Goal: Information Seeking & Learning: Learn about a topic

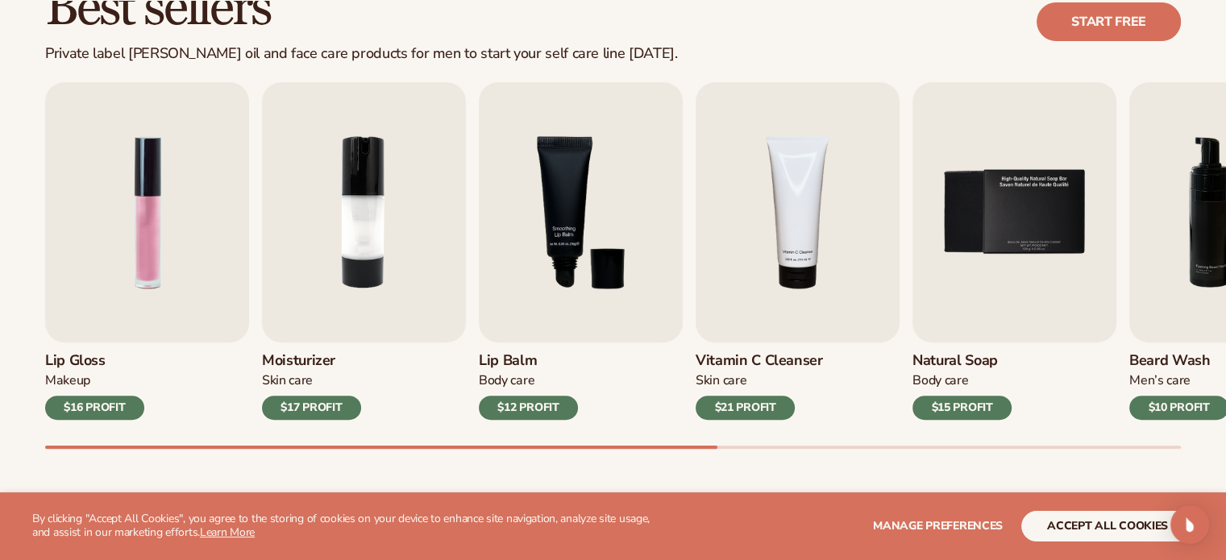
scroll to position [548, 0]
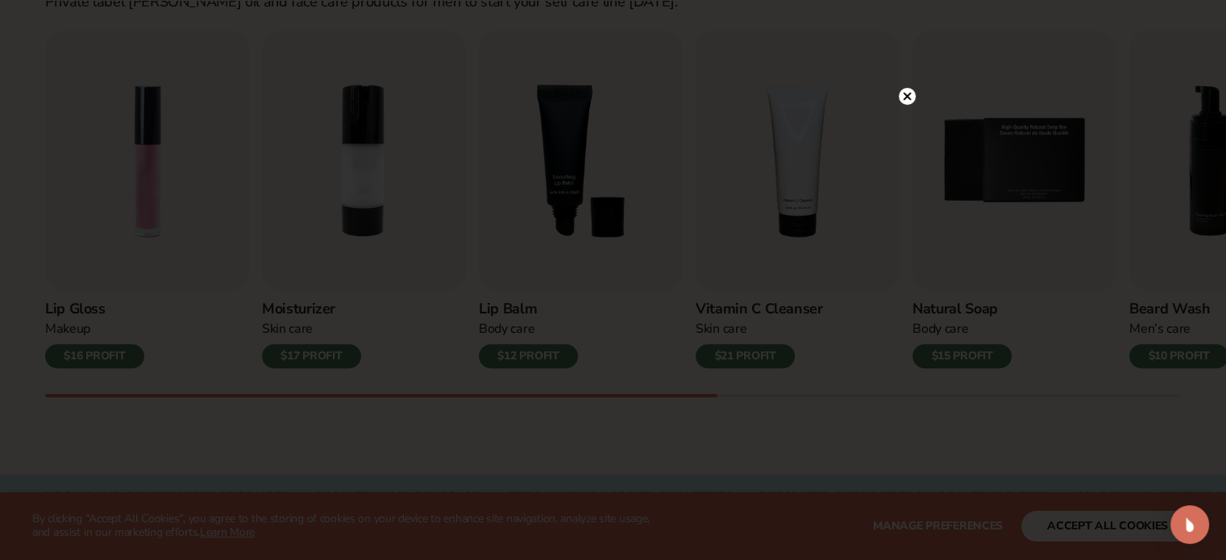
click at [908, 94] on icon at bounding box center [907, 97] width 8 height 8
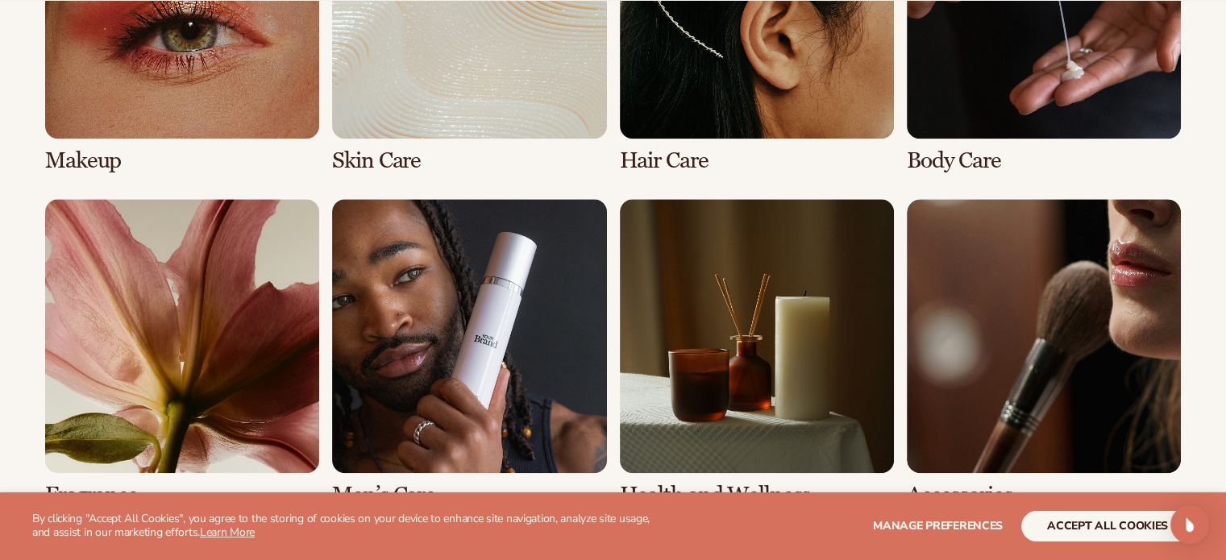
scroll to position [1451, 0]
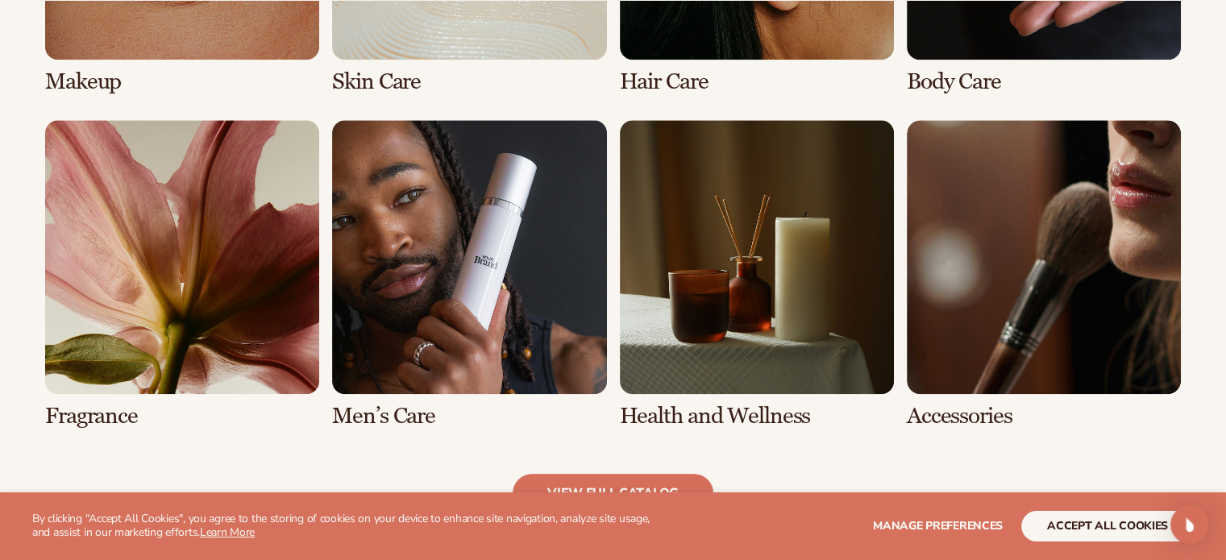
click at [494, 262] on link "6 / 8" at bounding box center [469, 274] width 274 height 309
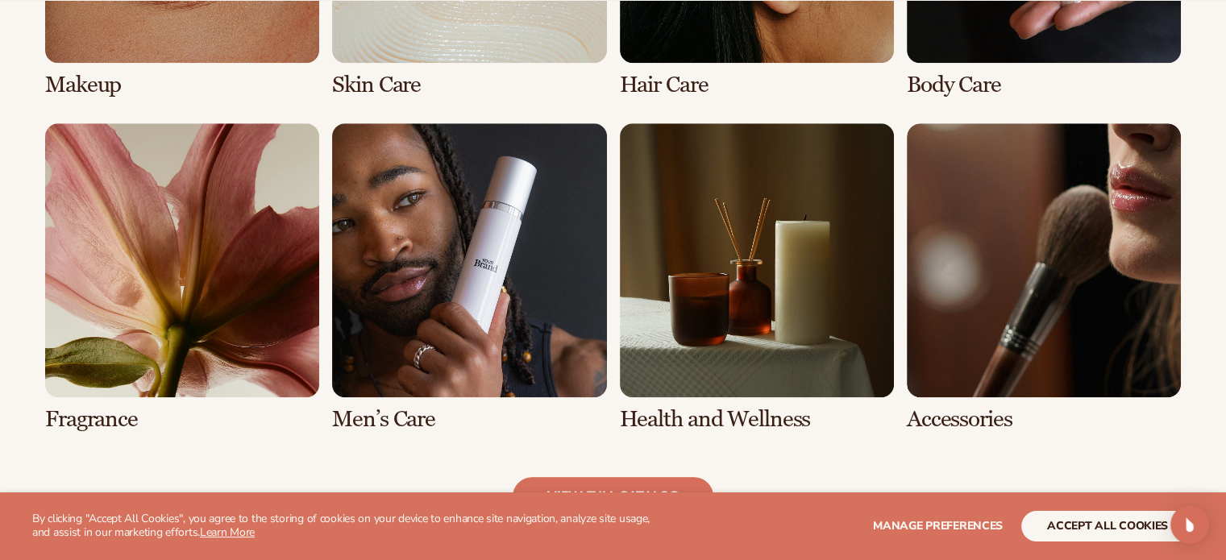
scroll to position [1454, 0]
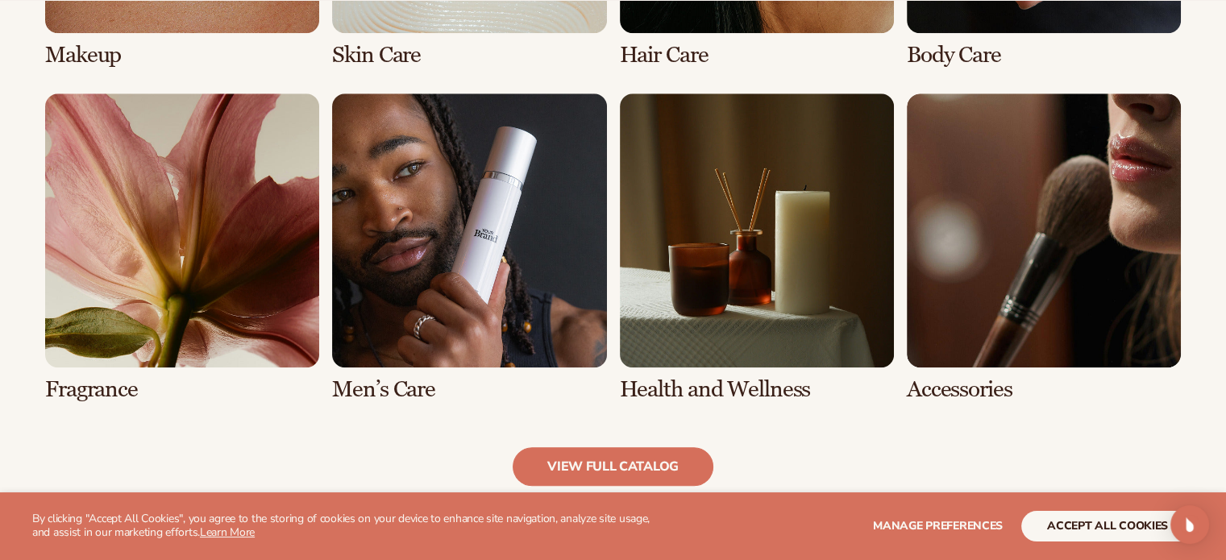
click at [382, 392] on link "6 / 8" at bounding box center [469, 248] width 274 height 309
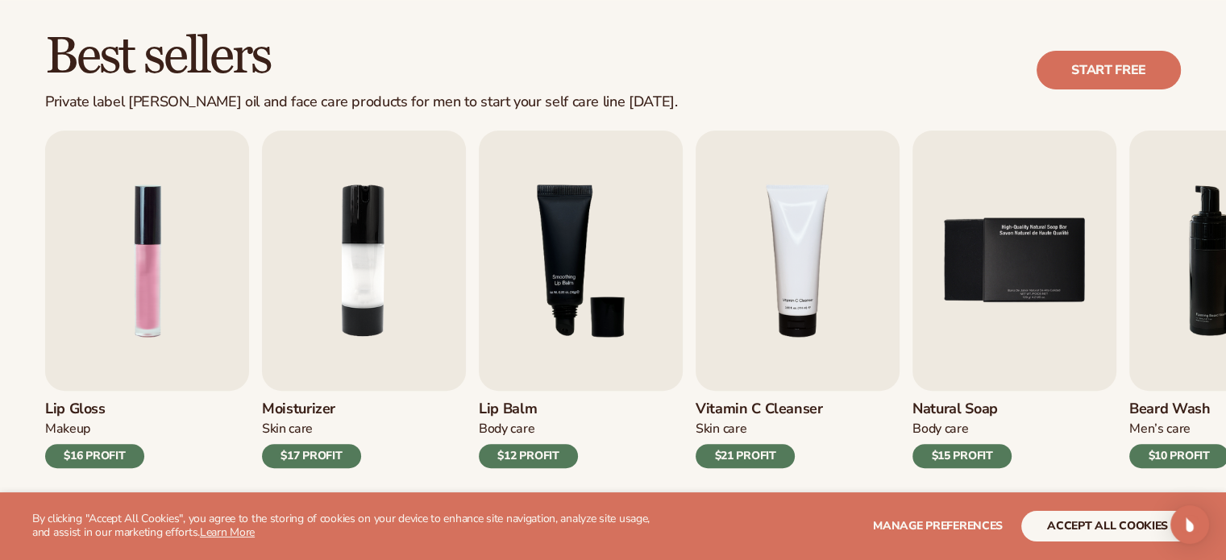
scroll to position [451, 0]
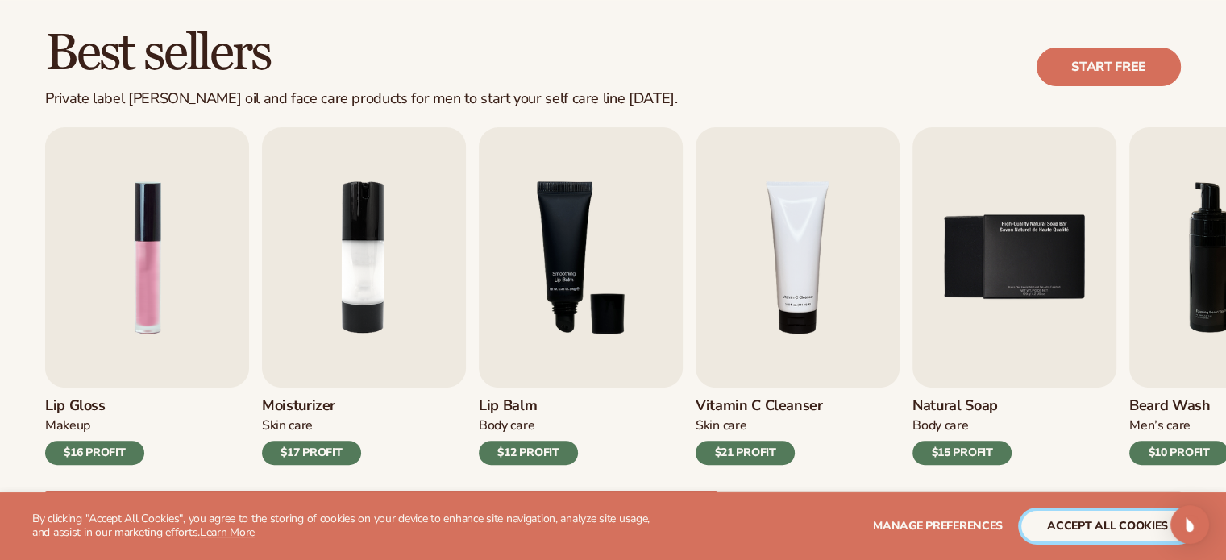
click at [1133, 531] on button "accept all cookies" at bounding box center [1107, 526] width 173 height 31
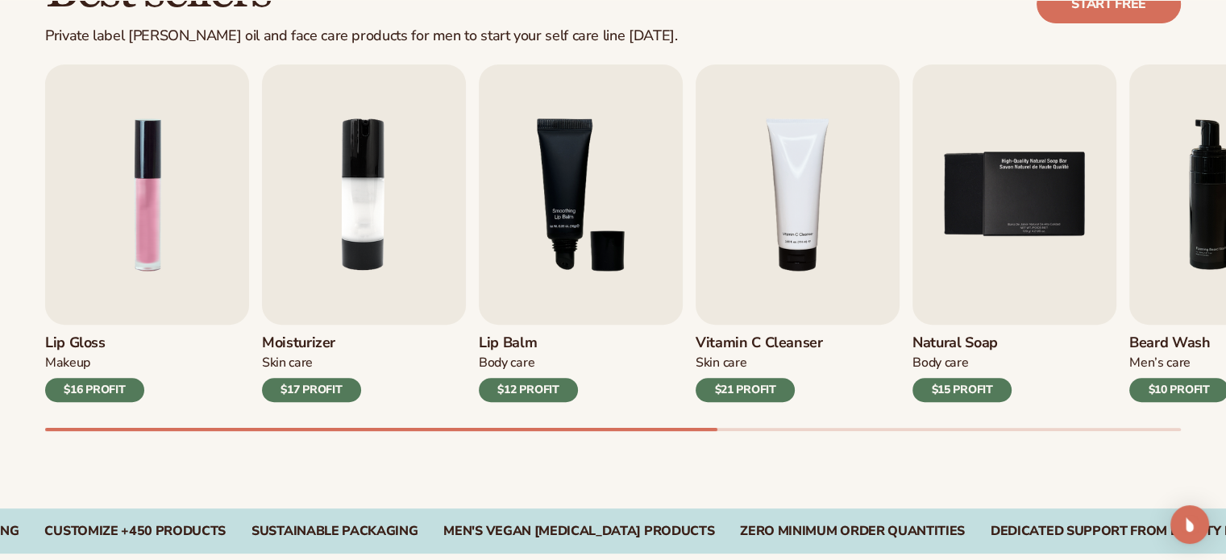
scroll to position [516, 0]
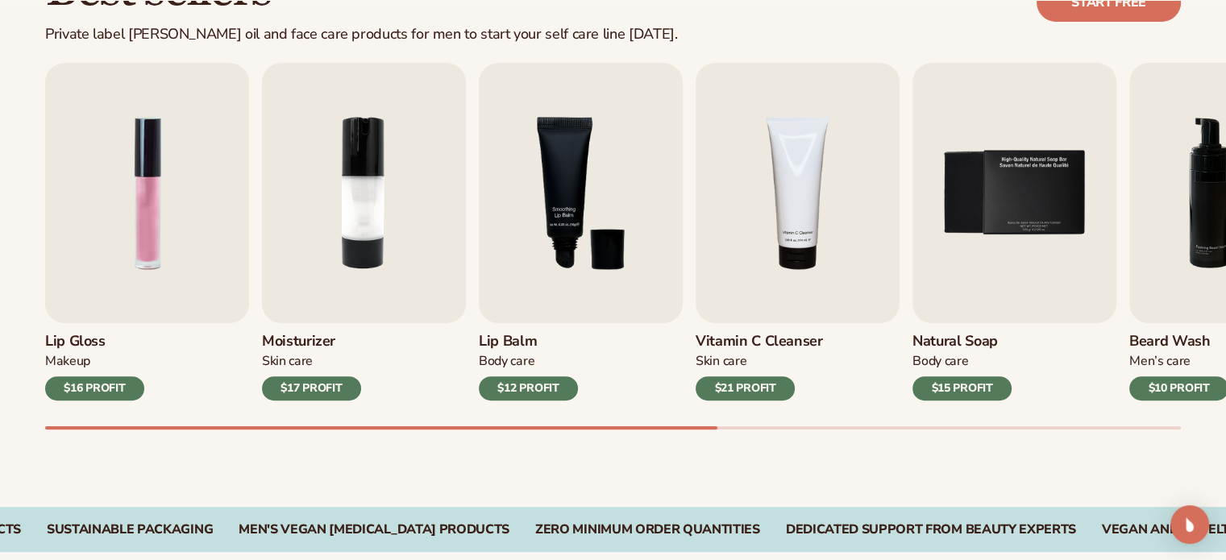
click at [910, 465] on div "Best sellers Private label beard oil and face care products for men to start yo…" at bounding box center [613, 212] width 1226 height 590
drag, startPoint x: 702, startPoint y: 425, endPoint x: 716, endPoint y: 428, distance: 14.1
click at [716, 428] on div "Lip Gloss Makeup $16 PROFIT Moisturizer Skin Care $17 PROFIT Lip Balm Body Care…" at bounding box center [635, 246] width 1181 height 367
